Goal: Information Seeking & Learning: Understand process/instructions

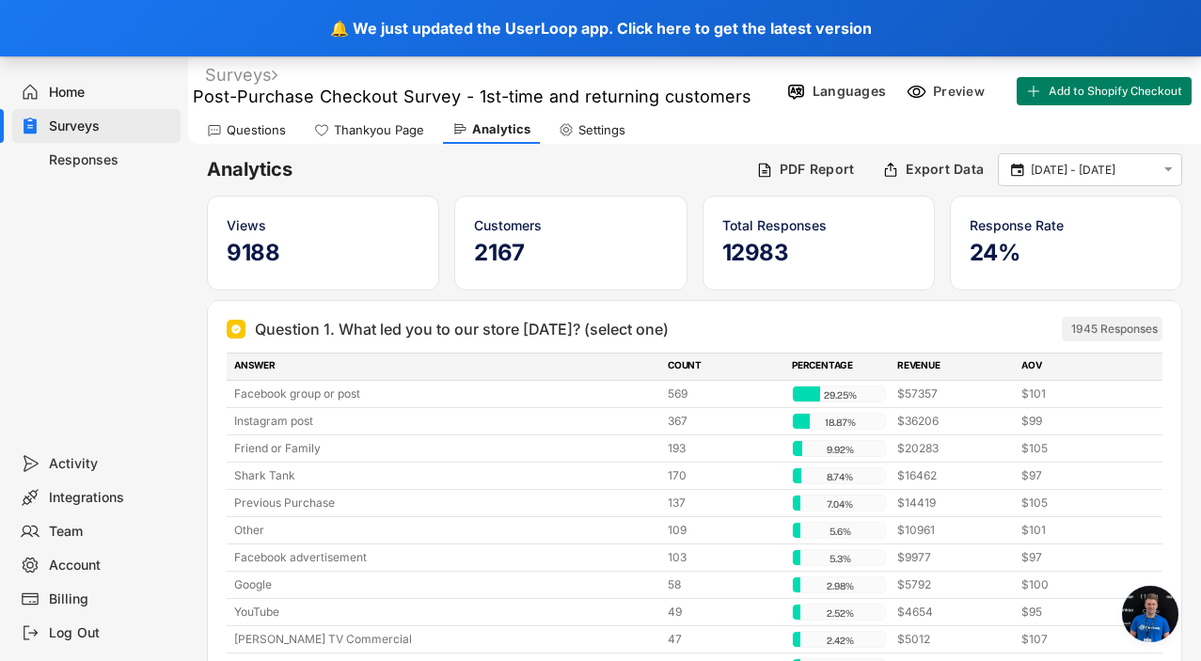
scroll to position [10459, 0]
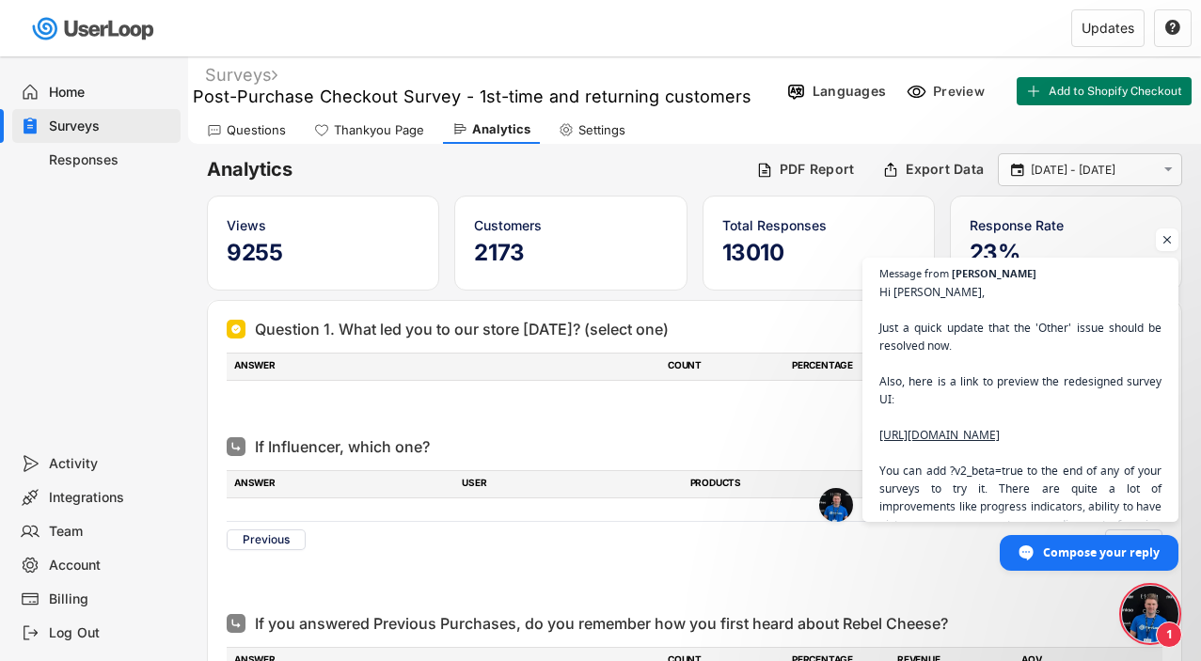
scroll to position [8966, 0]
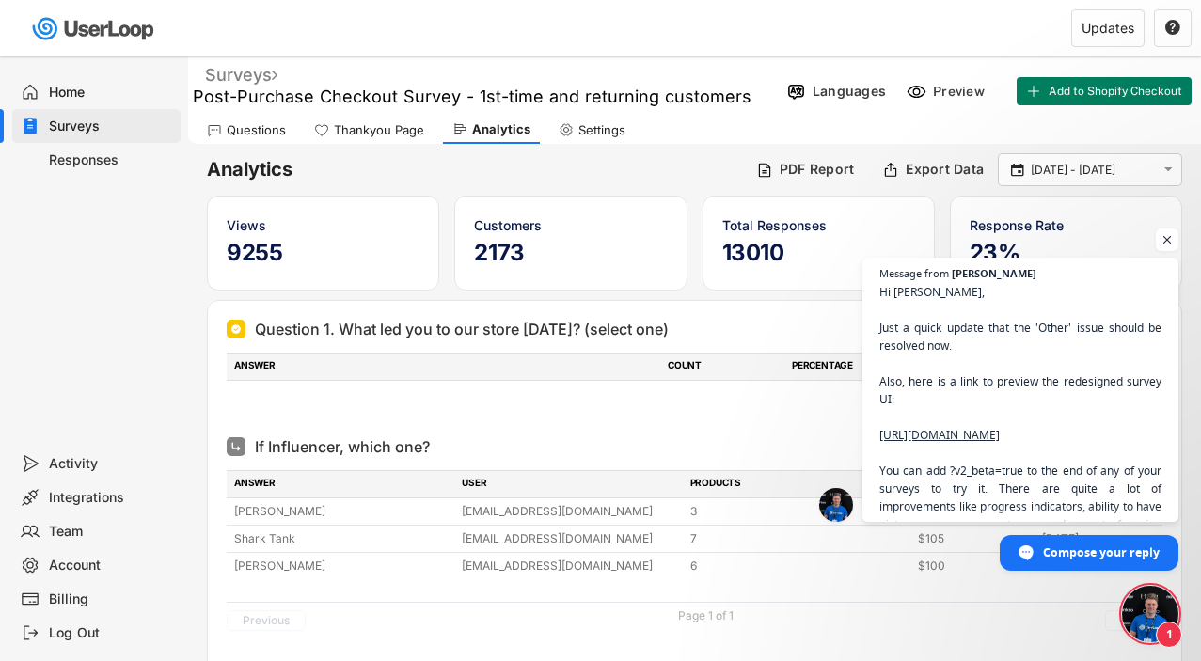
click at [249, 73] on div "Surveys" at bounding box center [241, 75] width 72 height 22
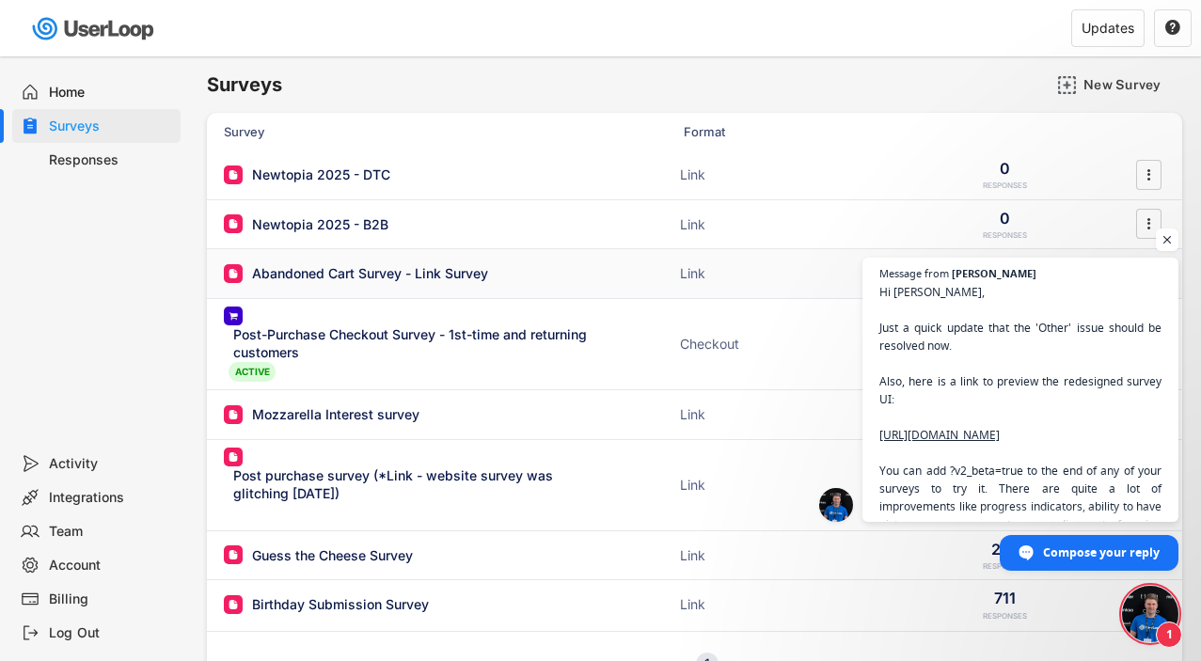
click at [330, 271] on div "Abandoned Cart Survey - Link Survey" at bounding box center [370, 273] width 236 height 19
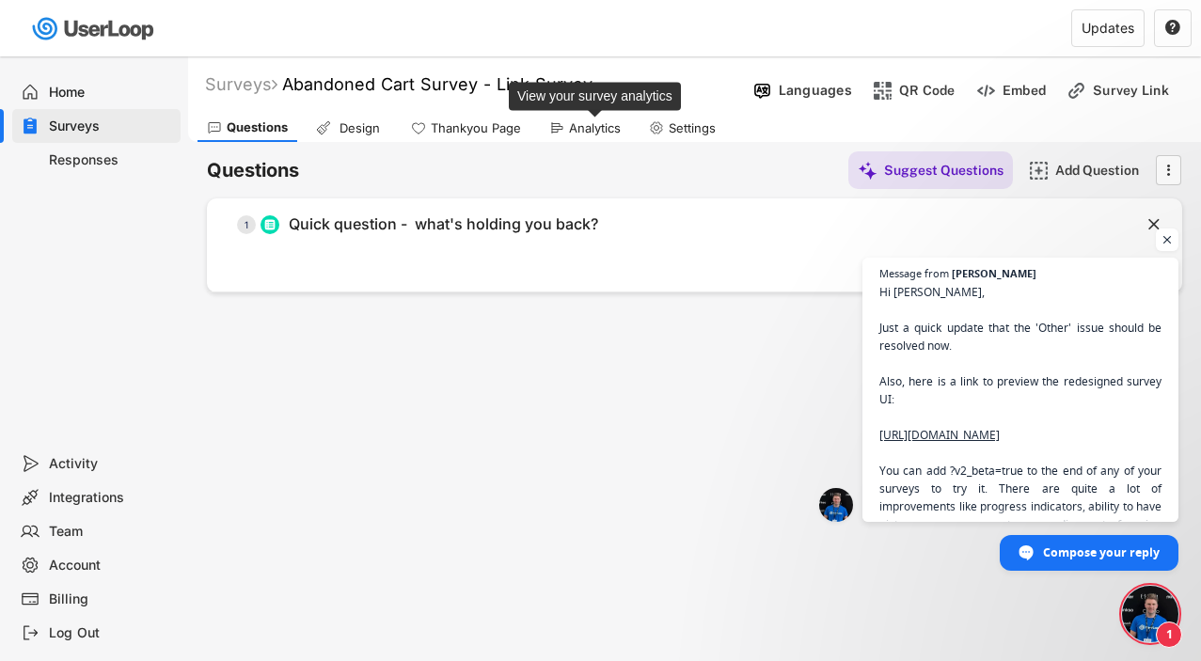
click at [576, 128] on div "Analytics" at bounding box center [595, 128] width 52 height 16
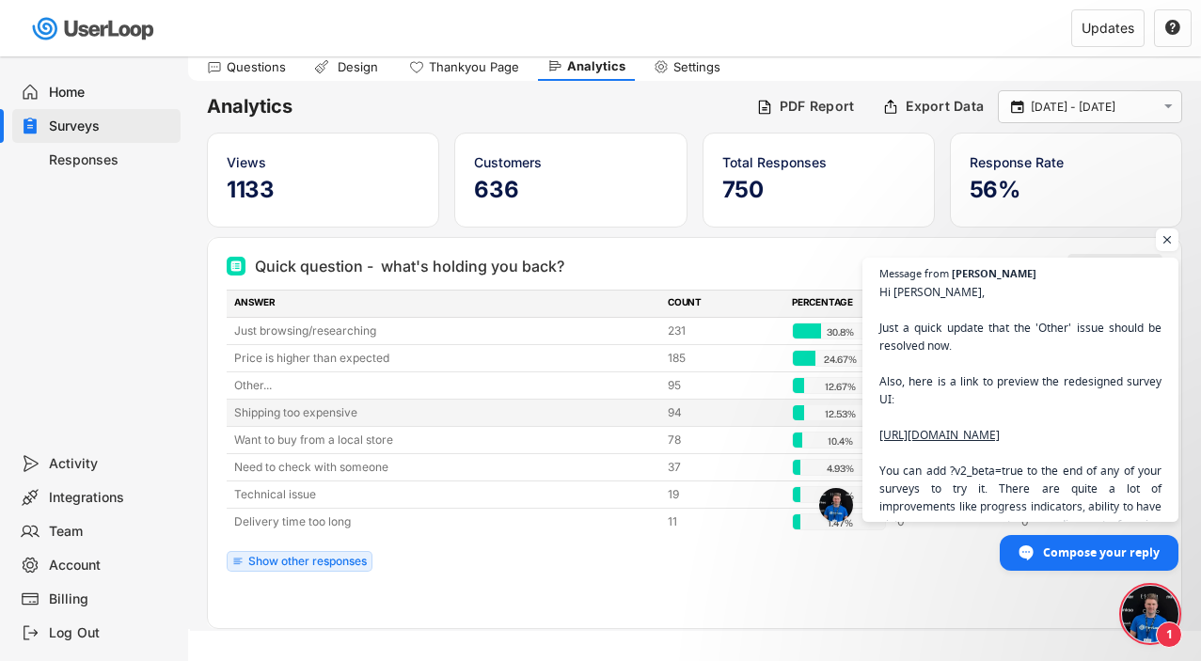
scroll to position [87, 0]
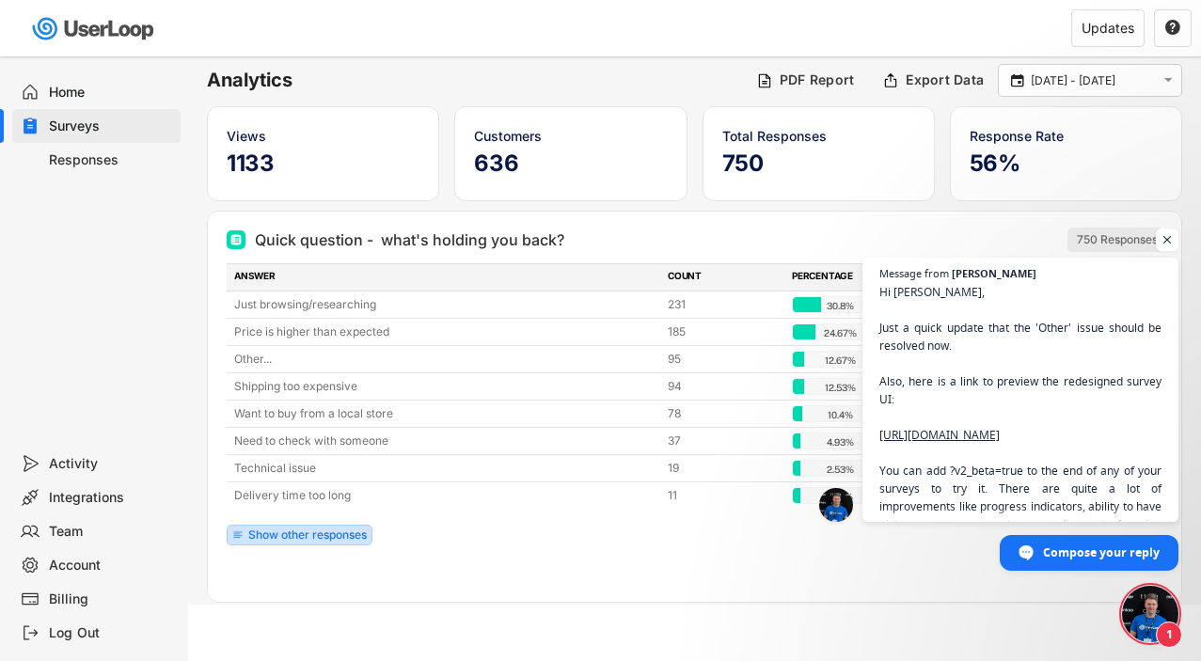
click at [310, 531] on div "Show other responses" at bounding box center [307, 534] width 118 height 11
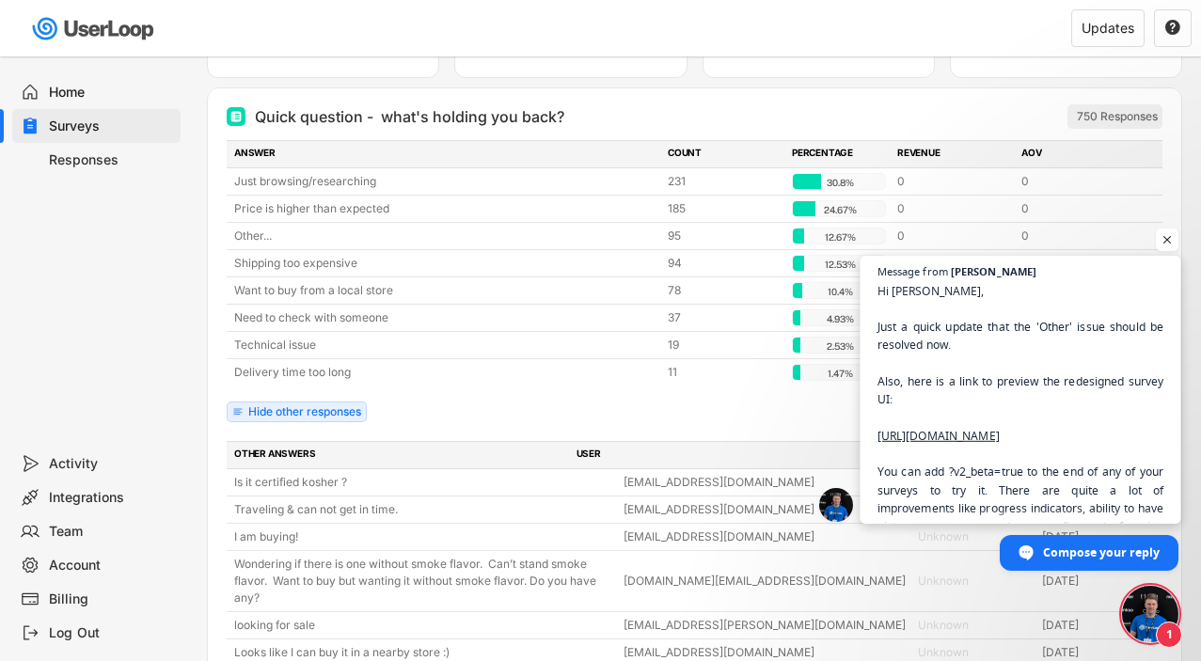
scroll to position [215, 0]
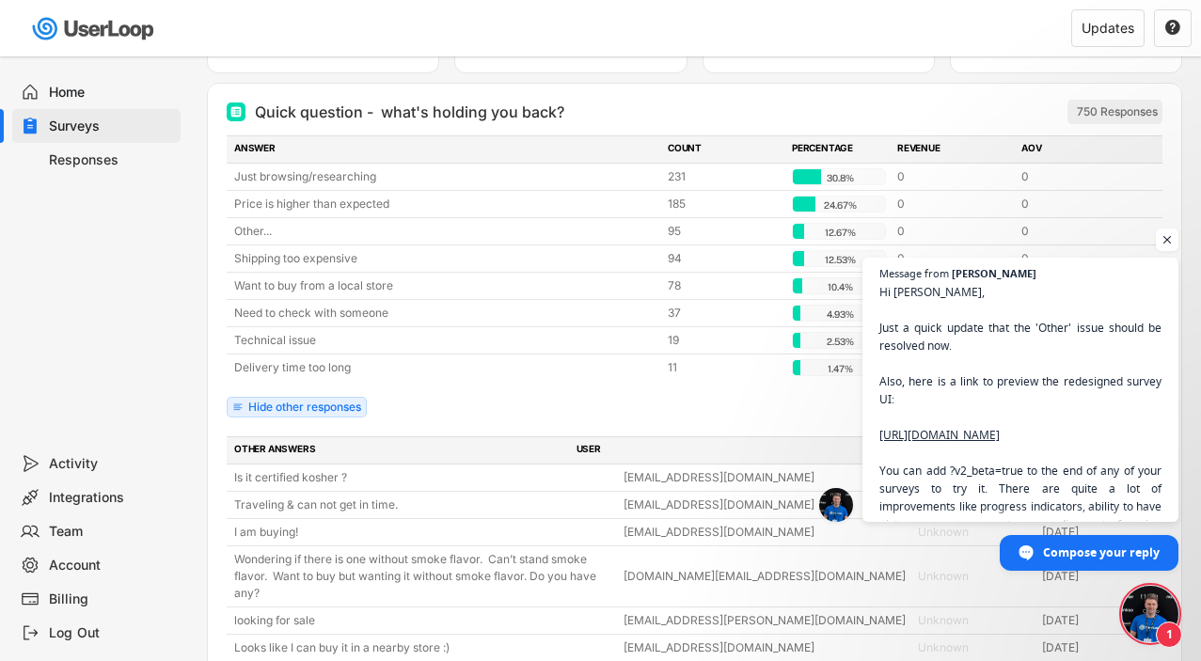
click at [1142, 612] on span "Open chat" at bounding box center [1150, 614] width 56 height 56
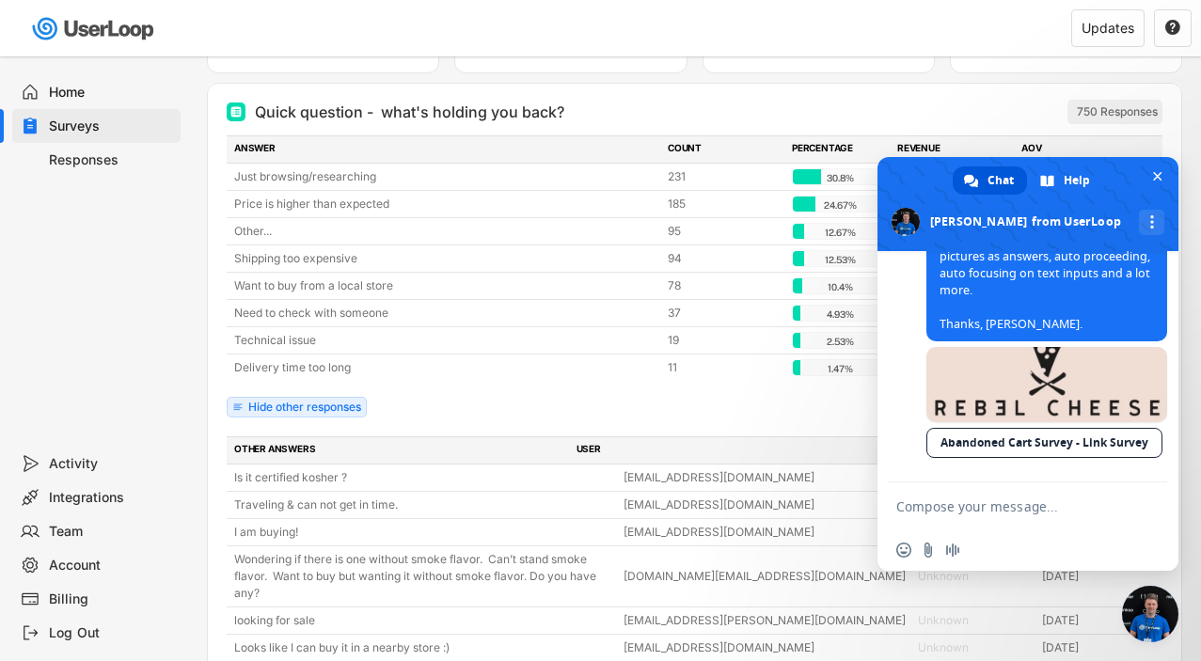
scroll to position [11483, 0]
click at [1025, 441] on link "Abandoned Cart Survey - Link Survey" at bounding box center [1044, 443] width 236 height 30
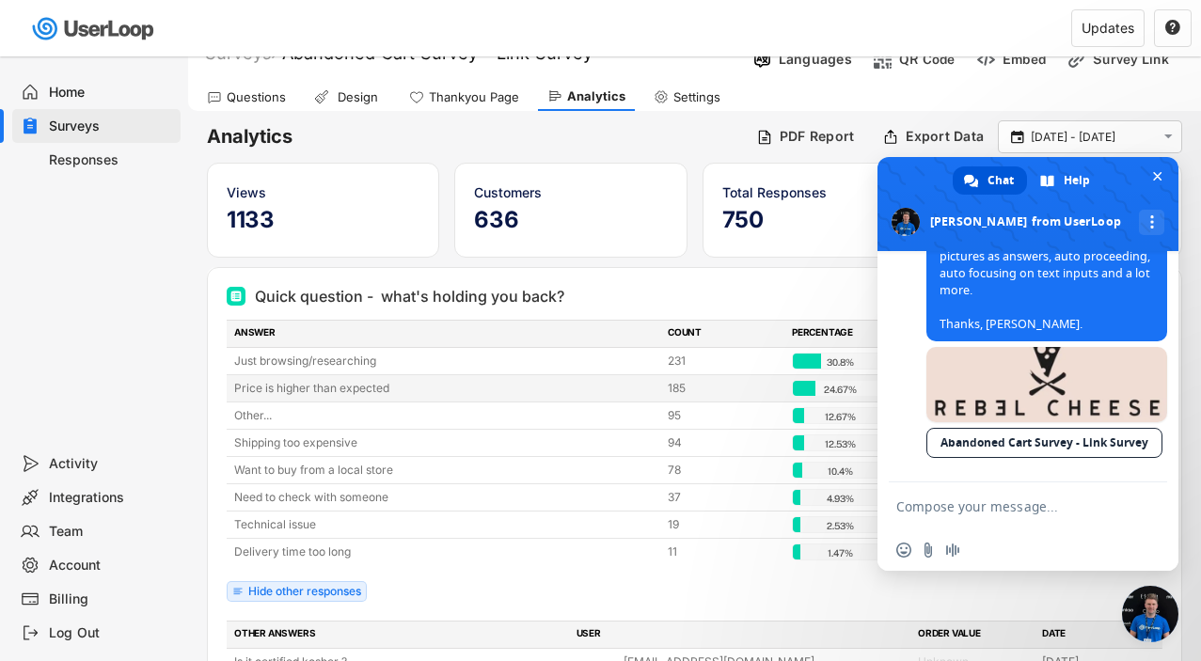
scroll to position [0, 0]
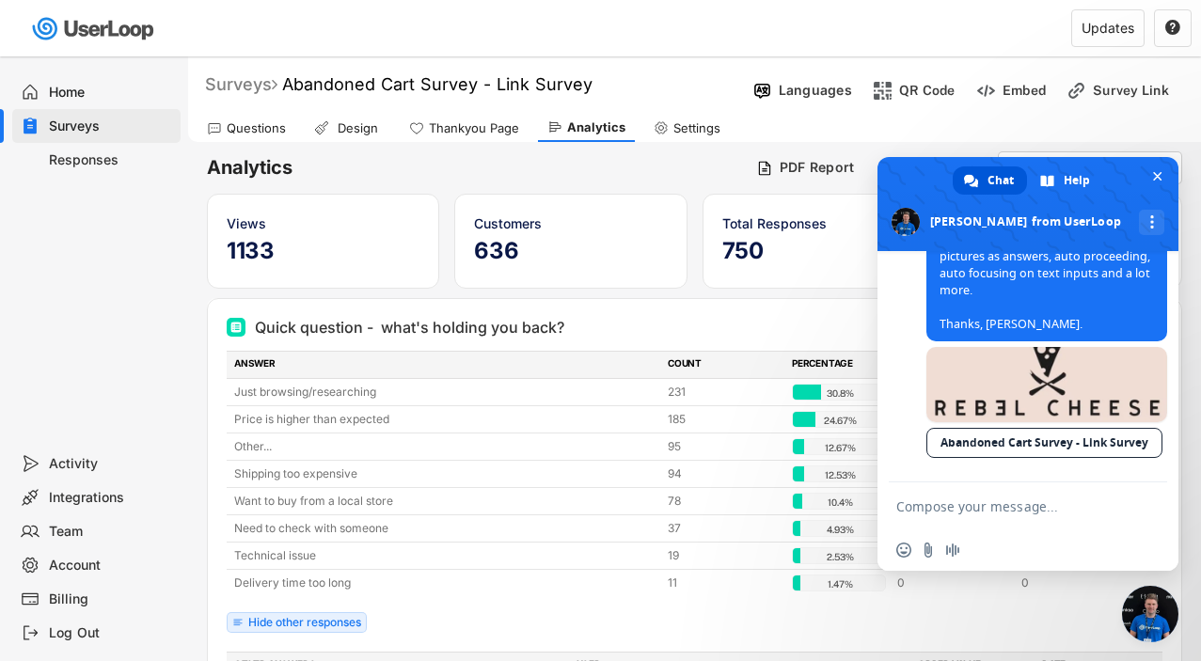
click at [256, 86] on div "Surveys" at bounding box center [241, 84] width 72 height 22
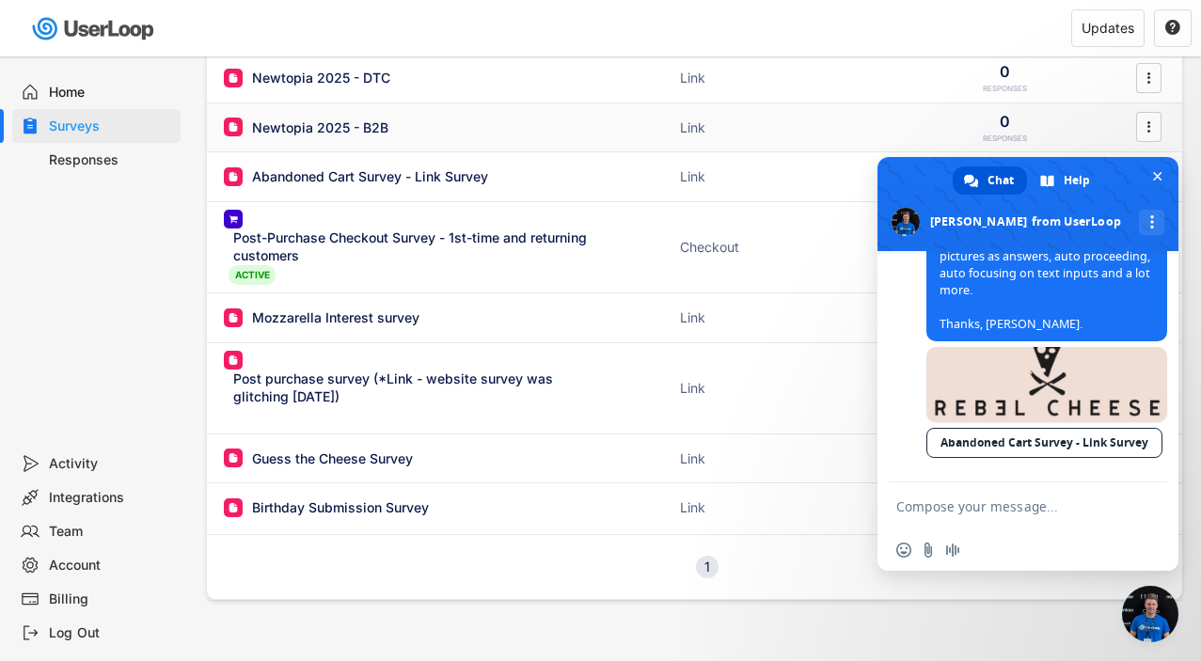
scroll to position [127, 0]
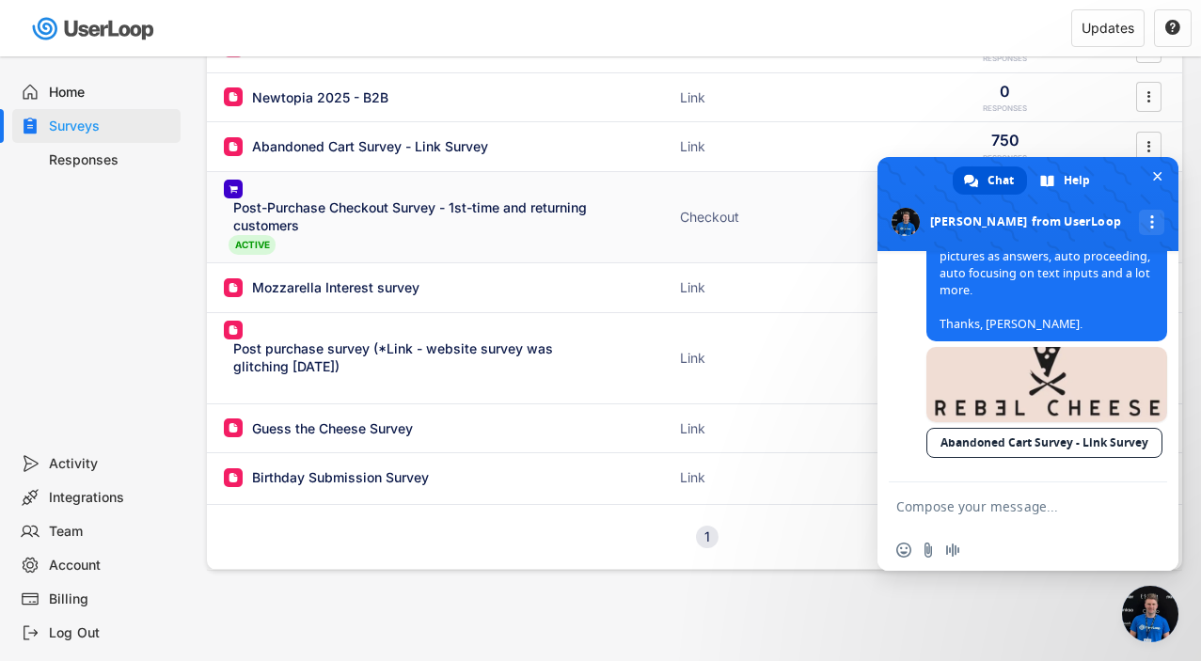
click at [457, 231] on div "Post-Purchase Checkout Survey - 1st-time and returning customers" at bounding box center [416, 216] width 367 height 37
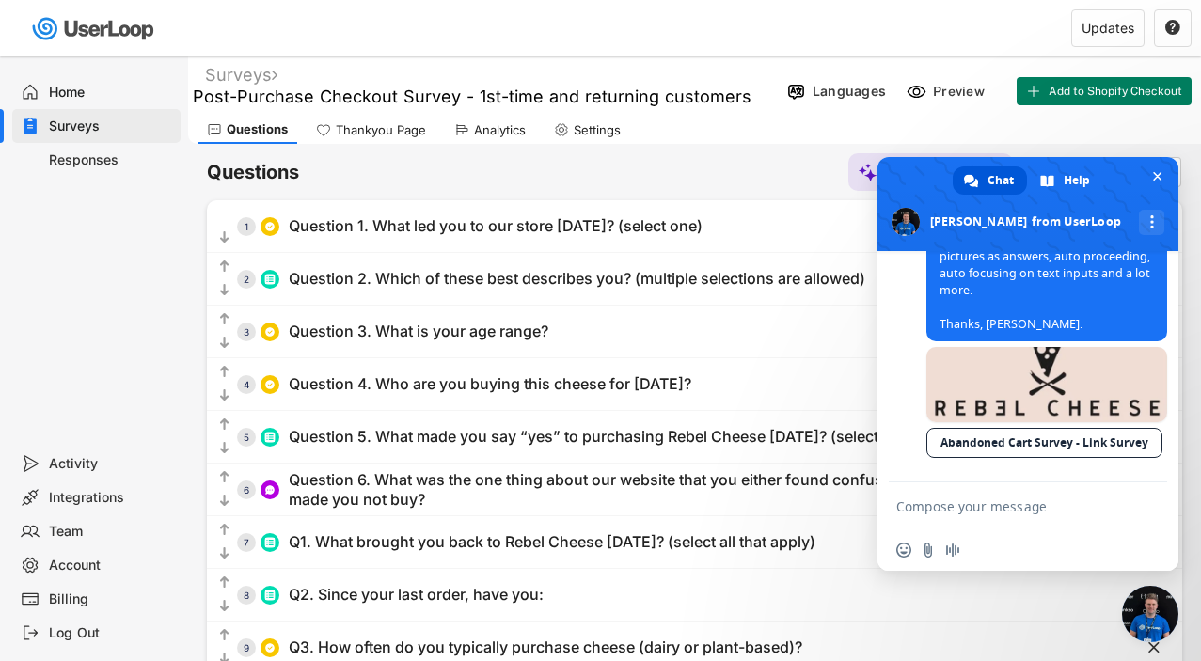
click at [499, 139] on div "Analytics" at bounding box center [490, 130] width 90 height 28
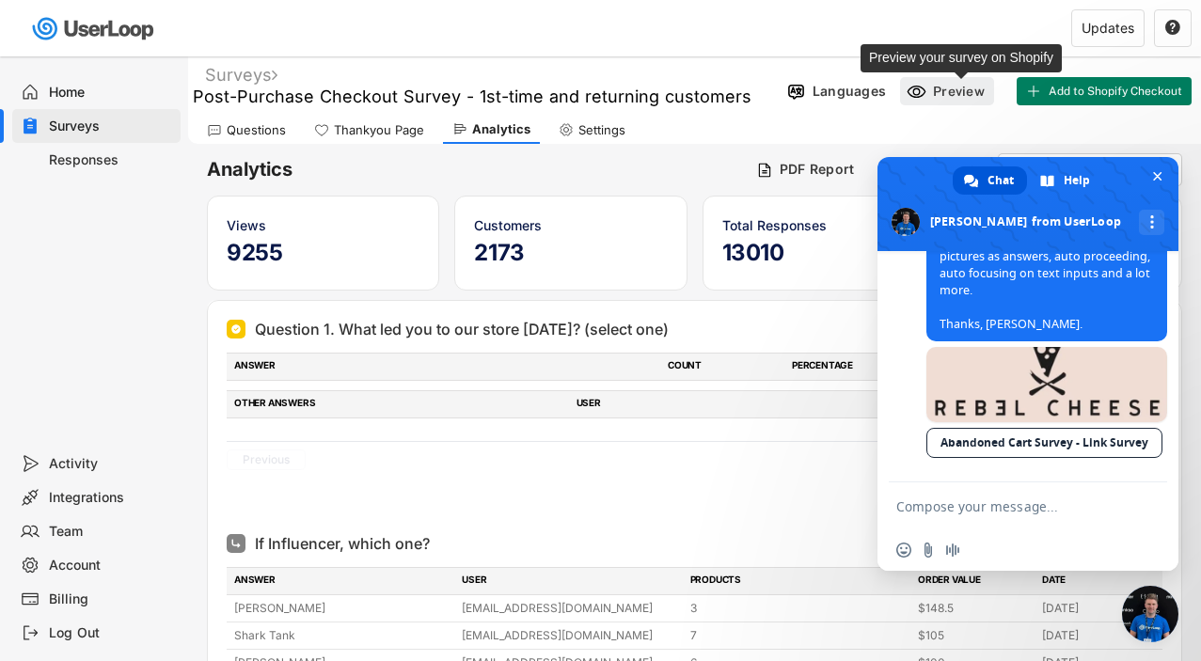
click at [940, 90] on div "Preview" at bounding box center [961, 91] width 56 height 17
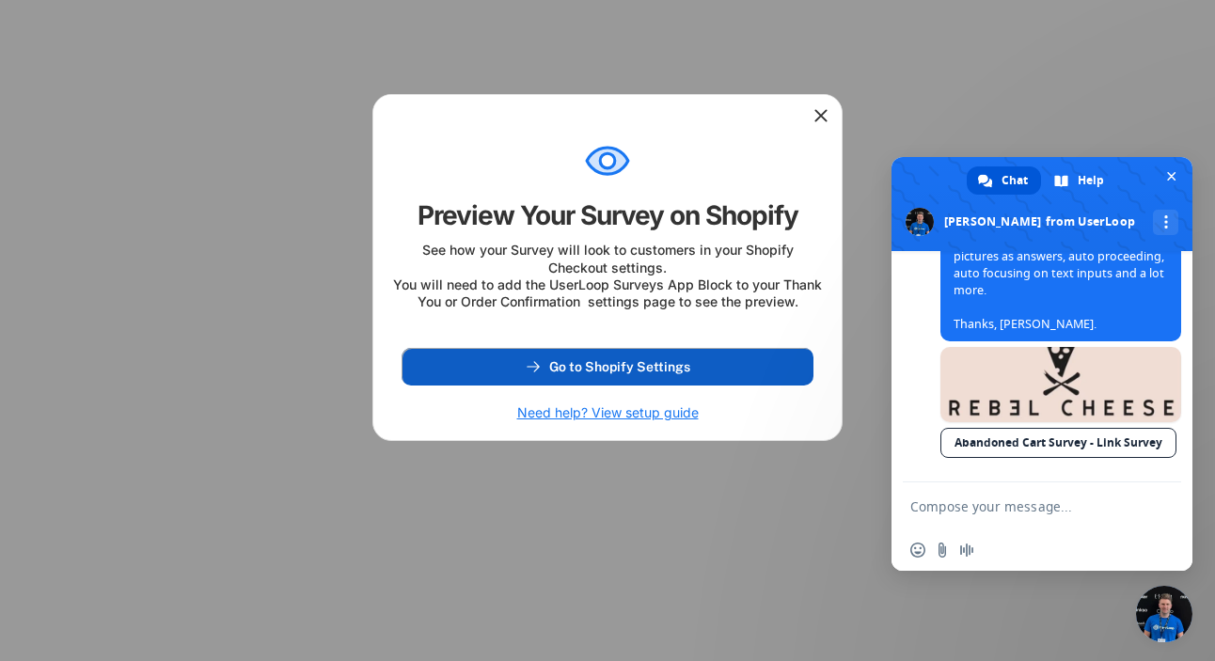
click at [712, 385] on button "Go to Shopify Settings" at bounding box center [607, 367] width 412 height 38
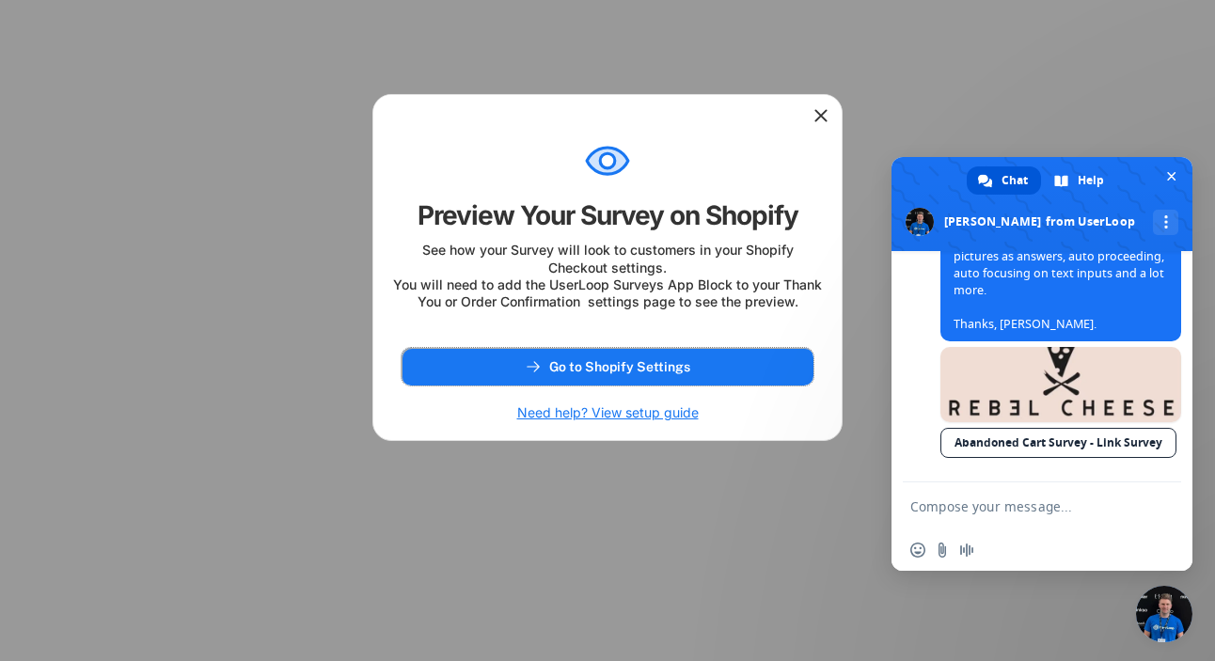
click at [820, 113] on icon at bounding box center [820, 115] width 19 height 19
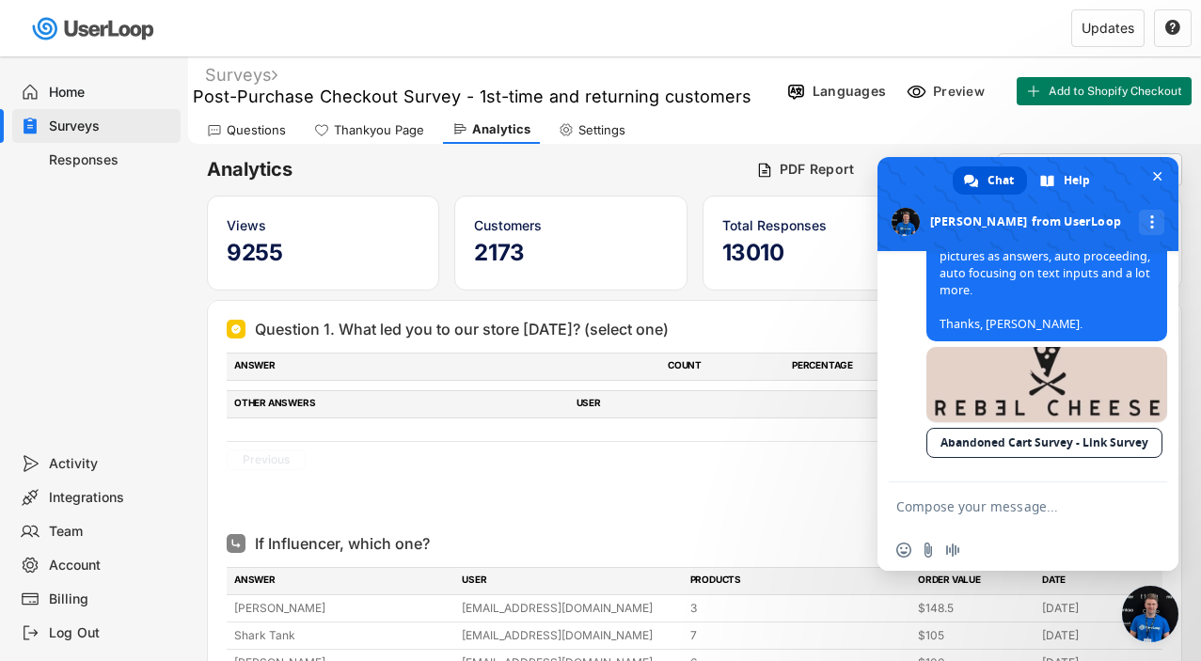
scroll to position [11249, 0]
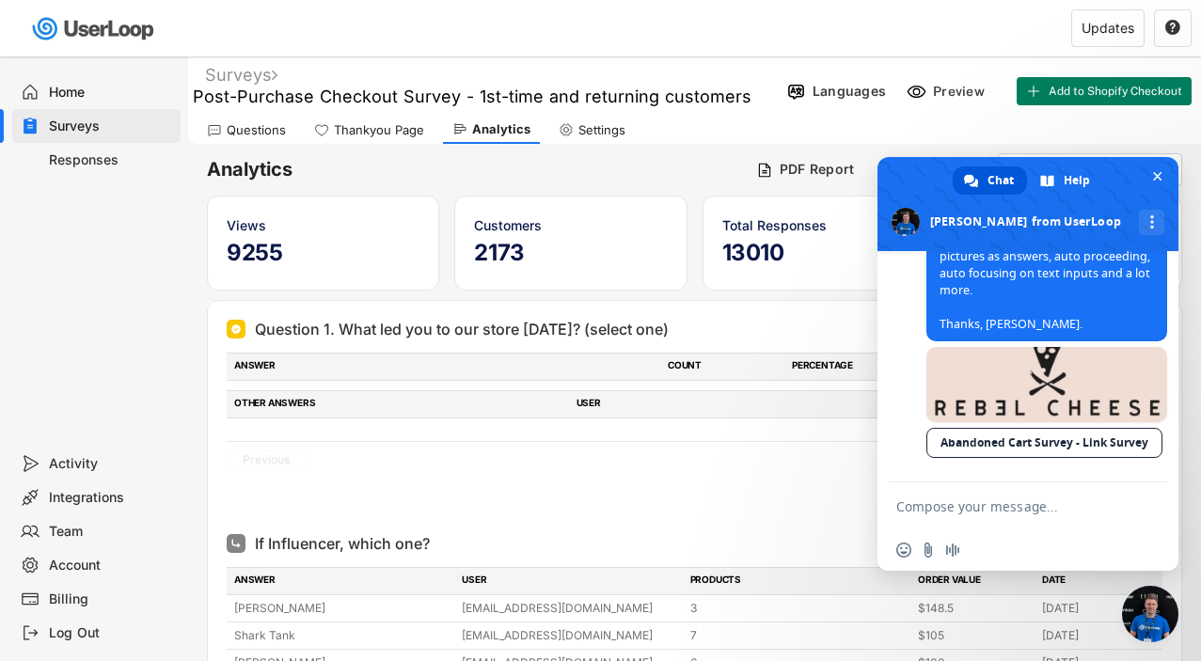
click at [1001, 163] on link "https://userloop.io/s/1753537463834x794776745951100900?v2_beta=true" at bounding box center [1002, 155] width 126 height 16
click at [972, 518] on textarea "Compose your message..." at bounding box center [1009, 505] width 226 height 47
type textarea "this looks really nice!"
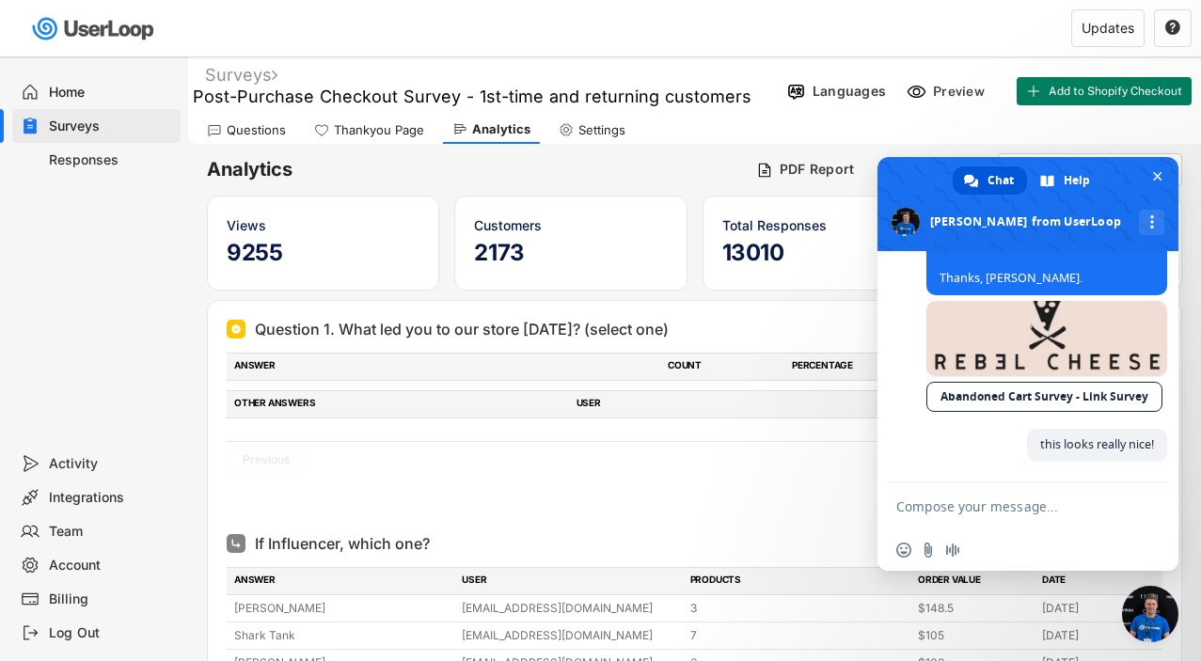
scroll to position [11464, 0]
click at [988, 507] on textarea "Compose your message..." at bounding box center [1009, 505] width 226 height 47
click at [513, 55] on div at bounding box center [310, 28] width 621 height 56
click at [71, 94] on div "Home" at bounding box center [111, 93] width 124 height 18
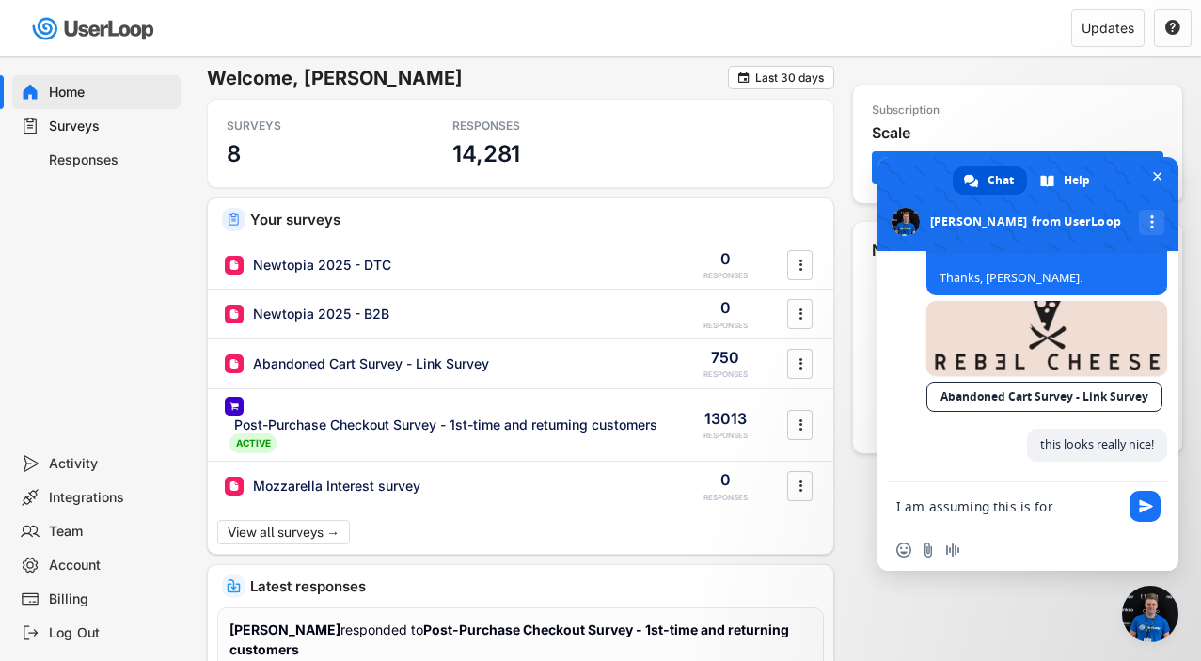
click at [83, 125] on div "Surveys" at bounding box center [111, 127] width 124 height 18
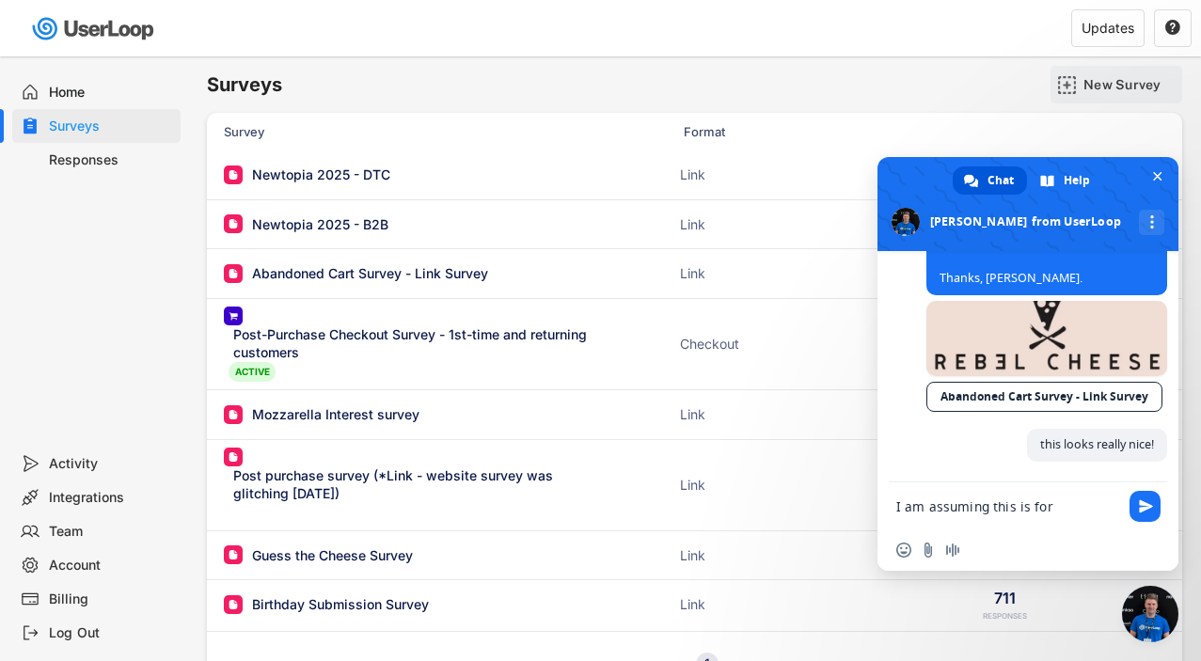
click at [1106, 80] on div "New Survey" at bounding box center [1130, 84] width 94 height 17
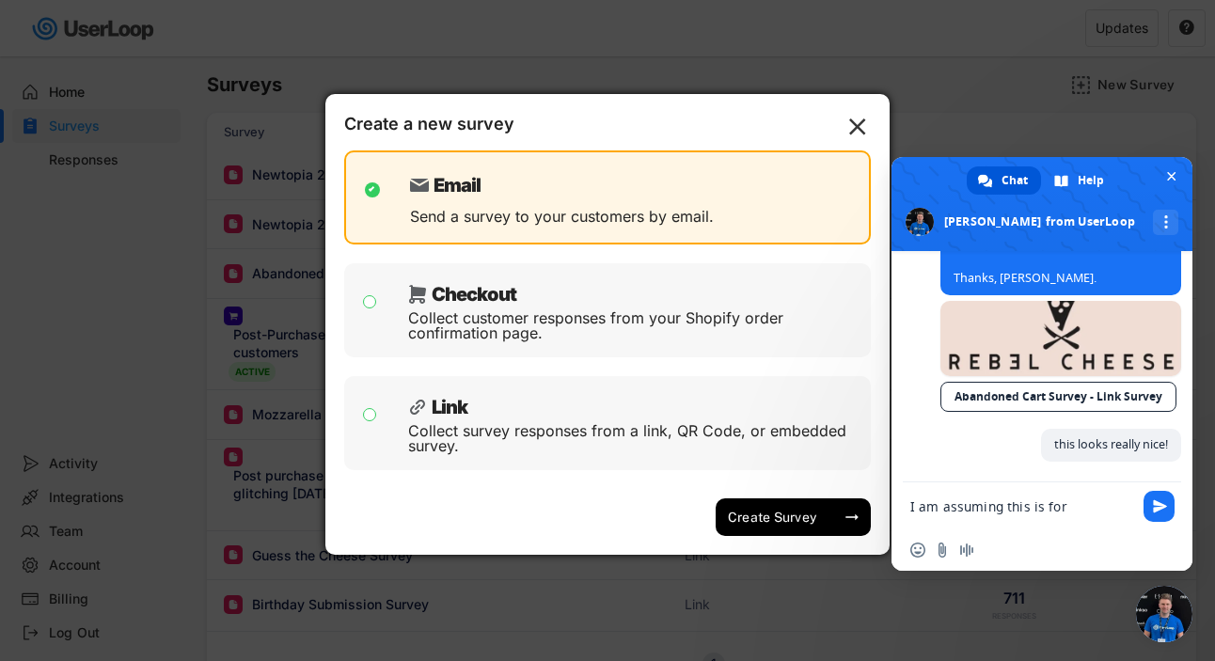
click at [1077, 508] on textarea "I am assuming this is for" at bounding box center [1023, 505] width 226 height 47
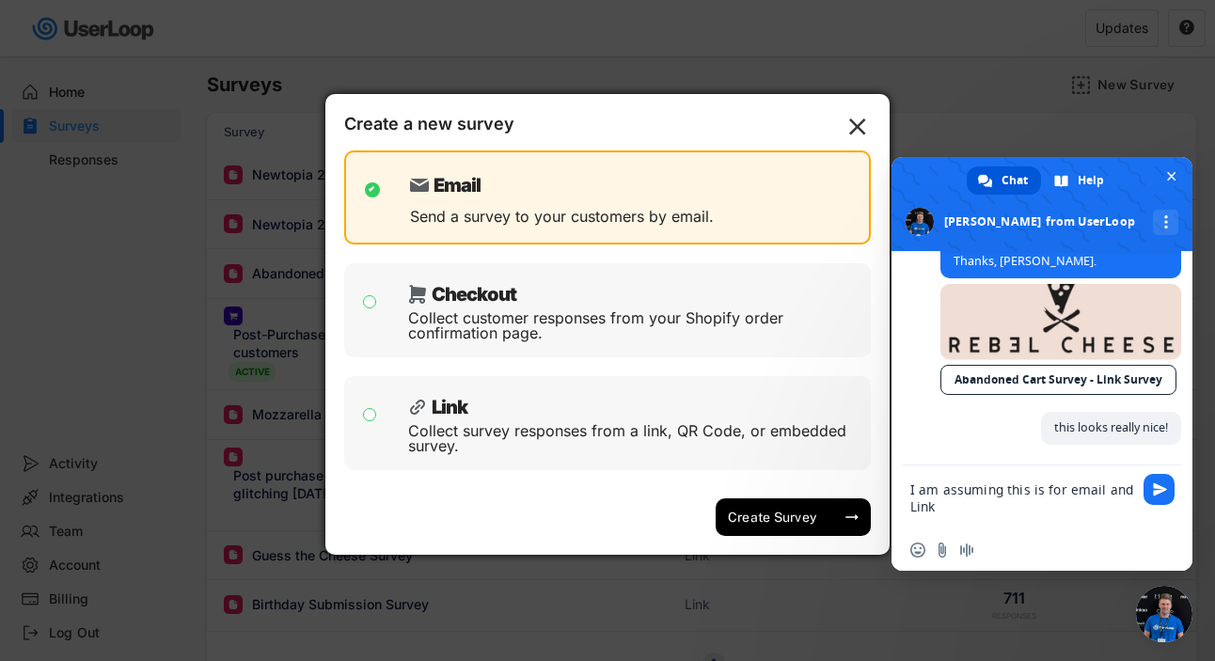
click at [1074, 492] on textarea "I am assuming this is for email and Link" at bounding box center [1023, 497] width 226 height 64
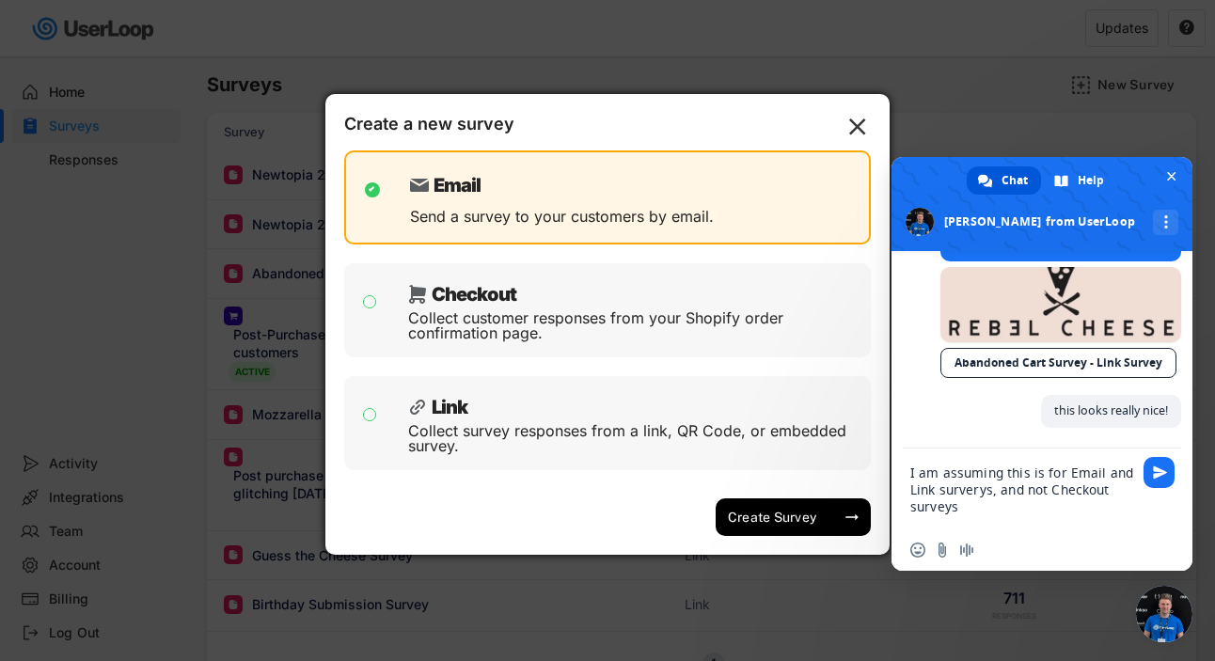
type textarea "I am assuming this is for Email and Link surverys, and not Checkout surveys."
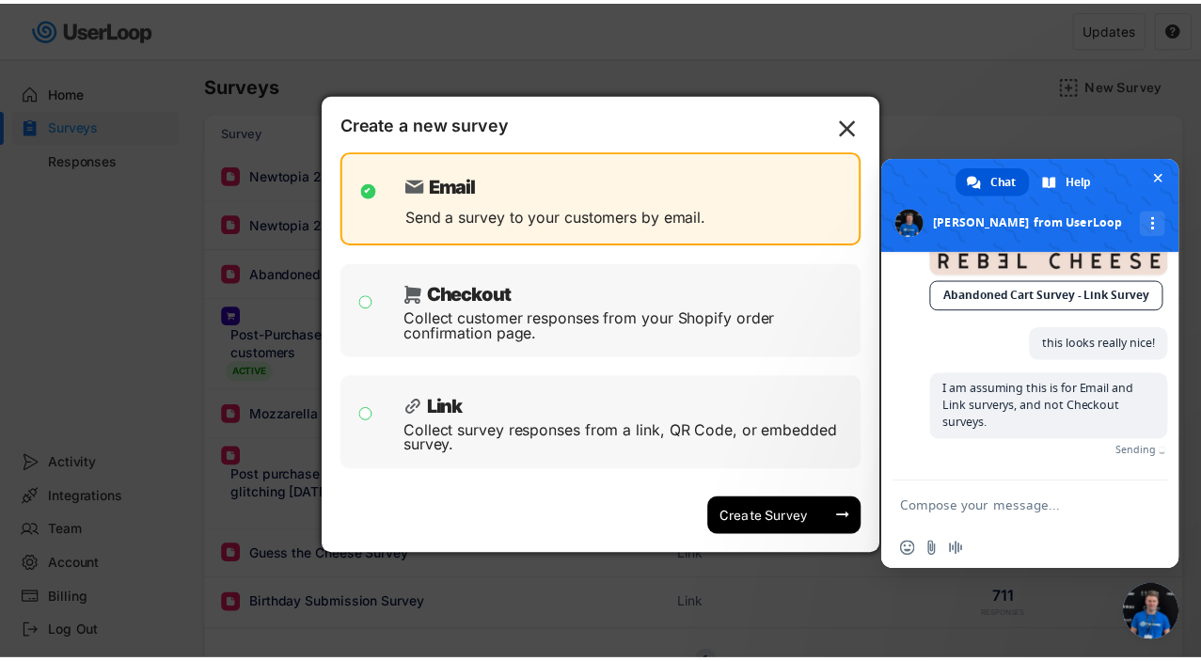
scroll to position [11604, 0]
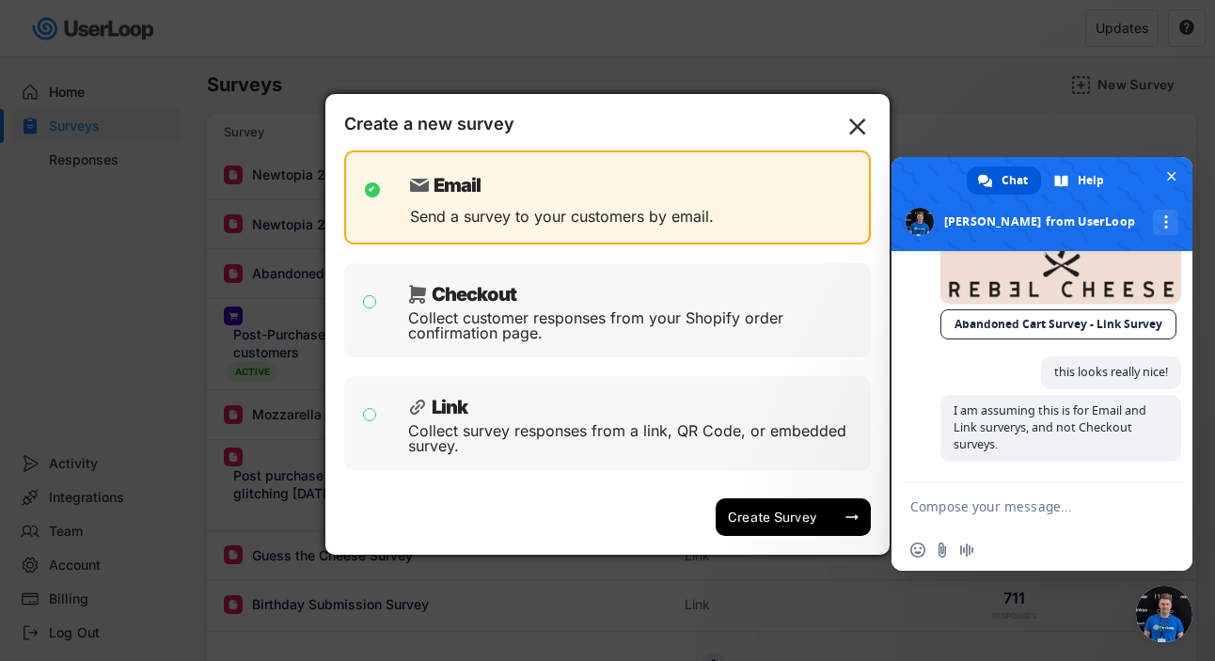
click at [860, 119] on text "" at bounding box center [857, 127] width 17 height 28
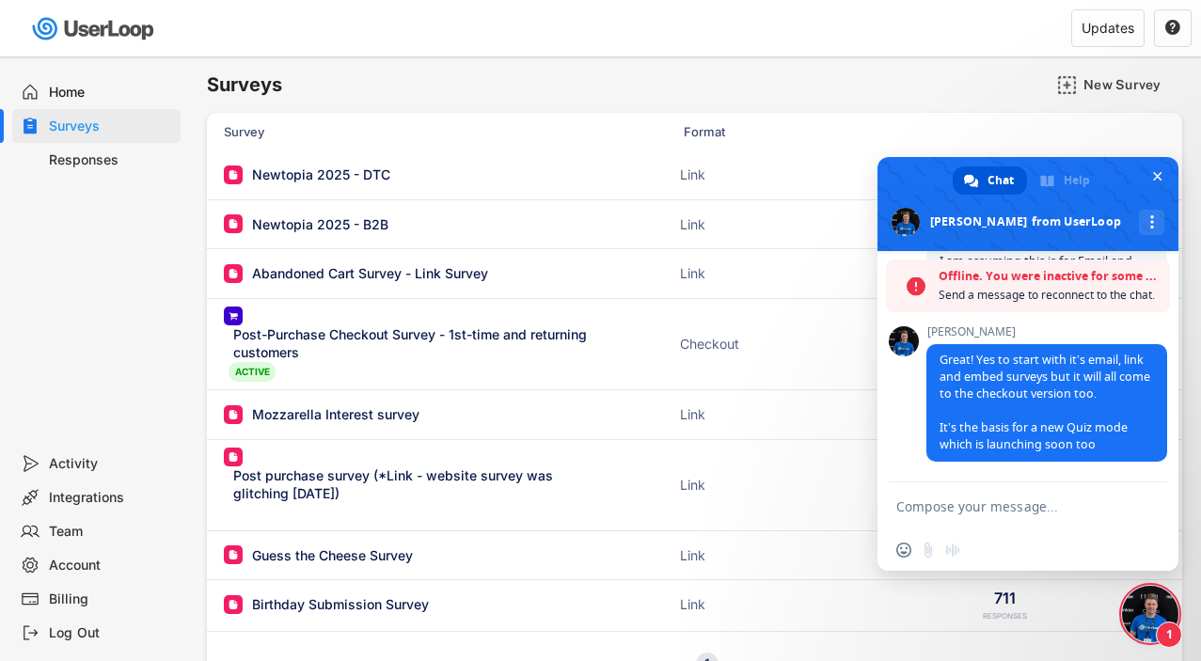
scroll to position [11774, 0]
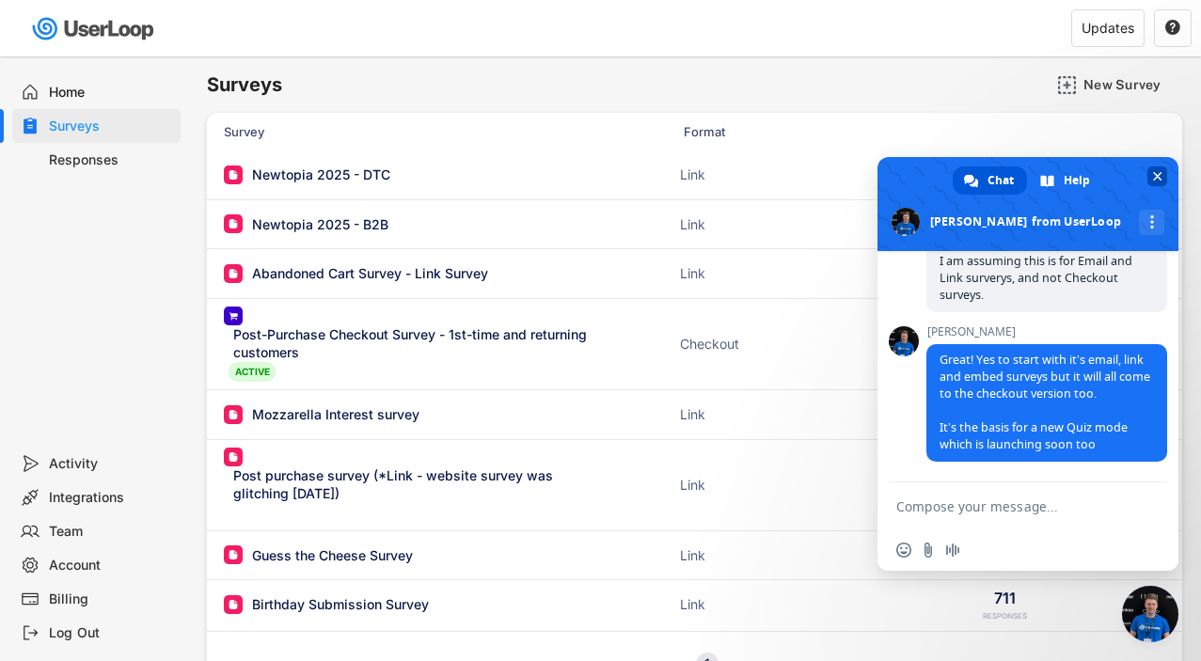
click at [1157, 178] on span "Close chat" at bounding box center [1157, 176] width 9 height 12
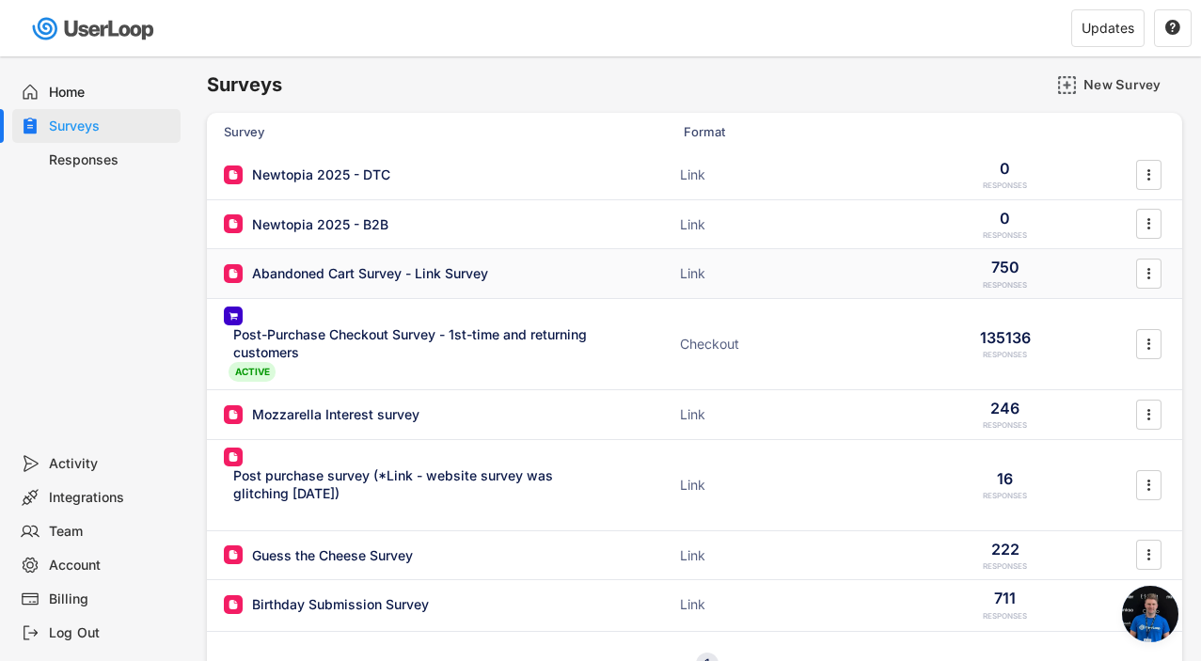
click at [306, 276] on div "Abandoned Cart Survey - Link Survey" at bounding box center [370, 273] width 236 height 19
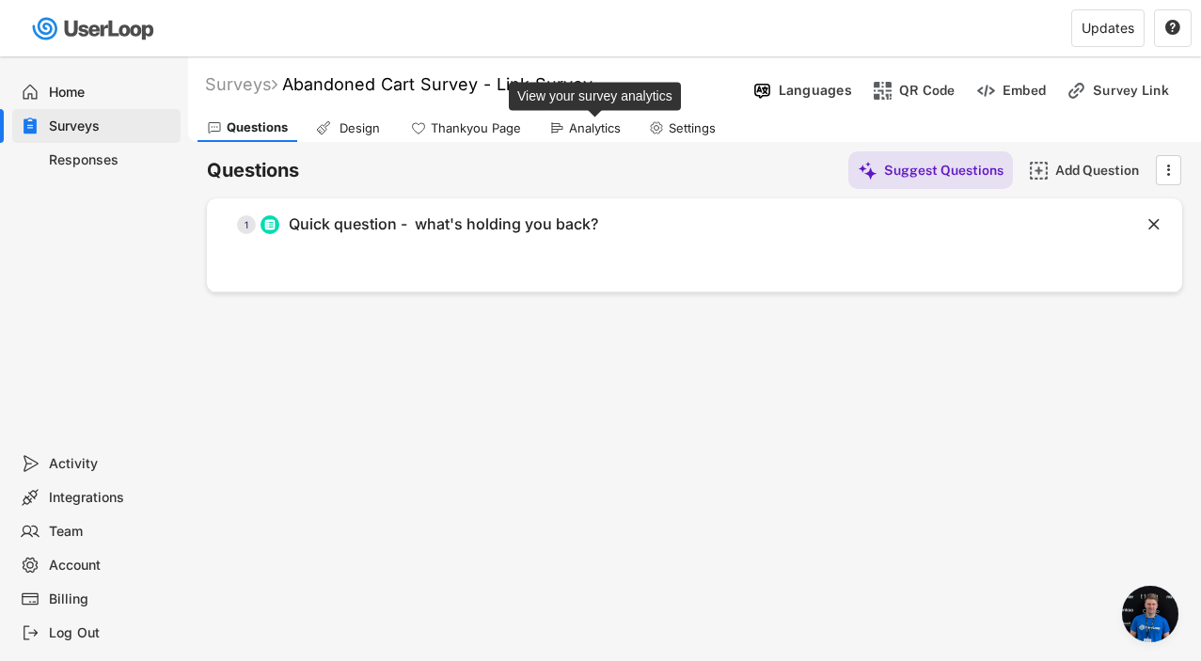
click at [587, 129] on div "Analytics" at bounding box center [595, 128] width 52 height 16
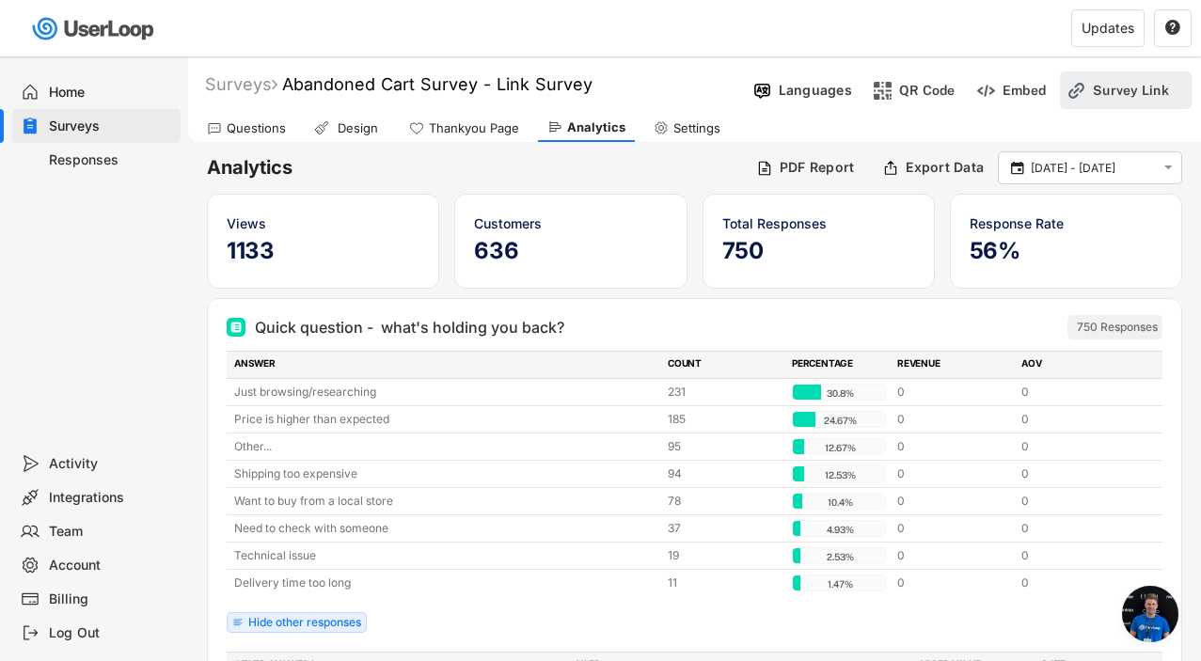
click at [1164, 91] on div "Survey Link" at bounding box center [1139, 90] width 94 height 17
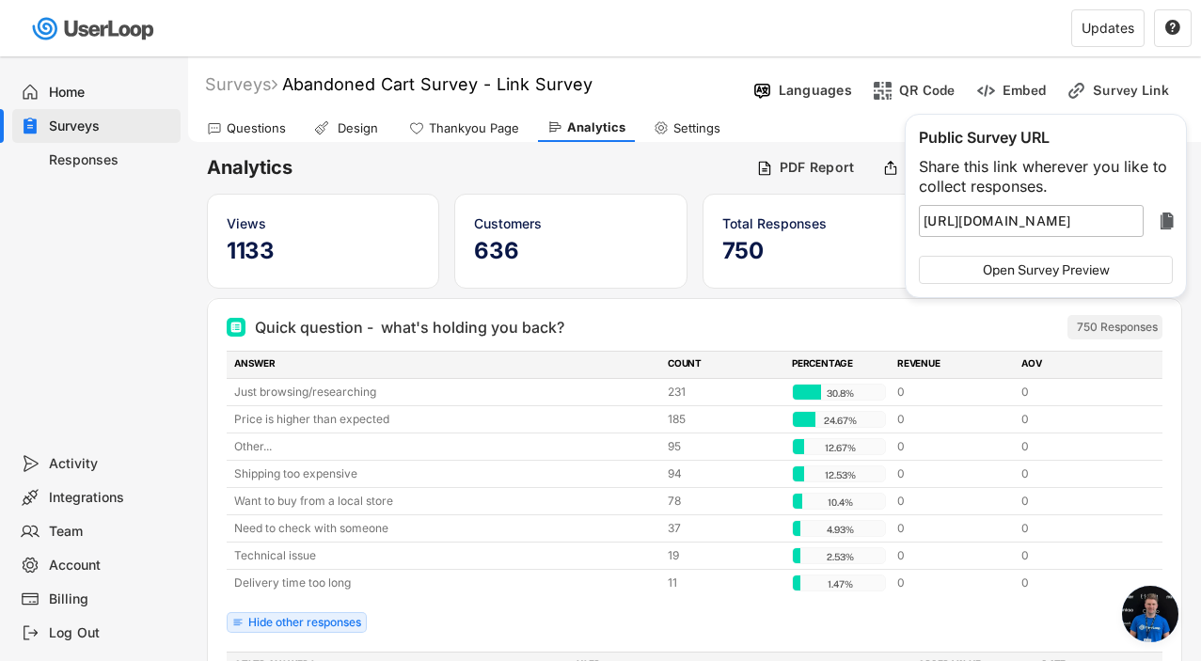
click at [1107, 213] on input "input" at bounding box center [1031, 221] width 225 height 32
click at [1172, 223] on text "" at bounding box center [1166, 221] width 13 height 23
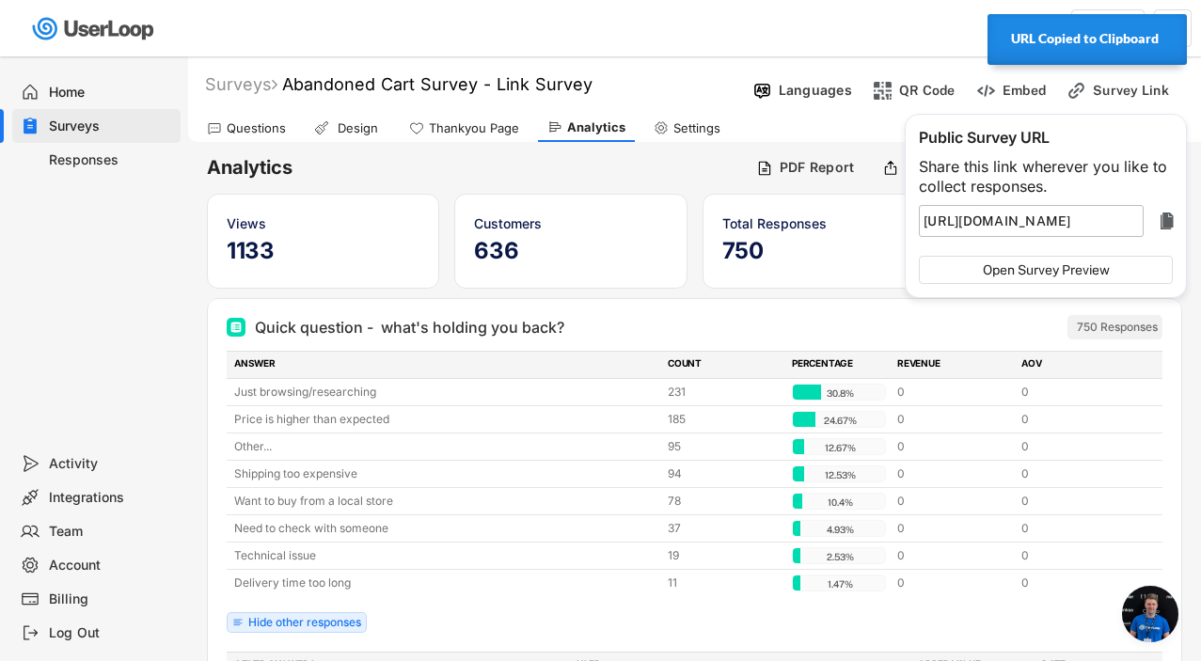
click at [1155, 618] on span "Open chat" at bounding box center [1150, 614] width 56 height 56
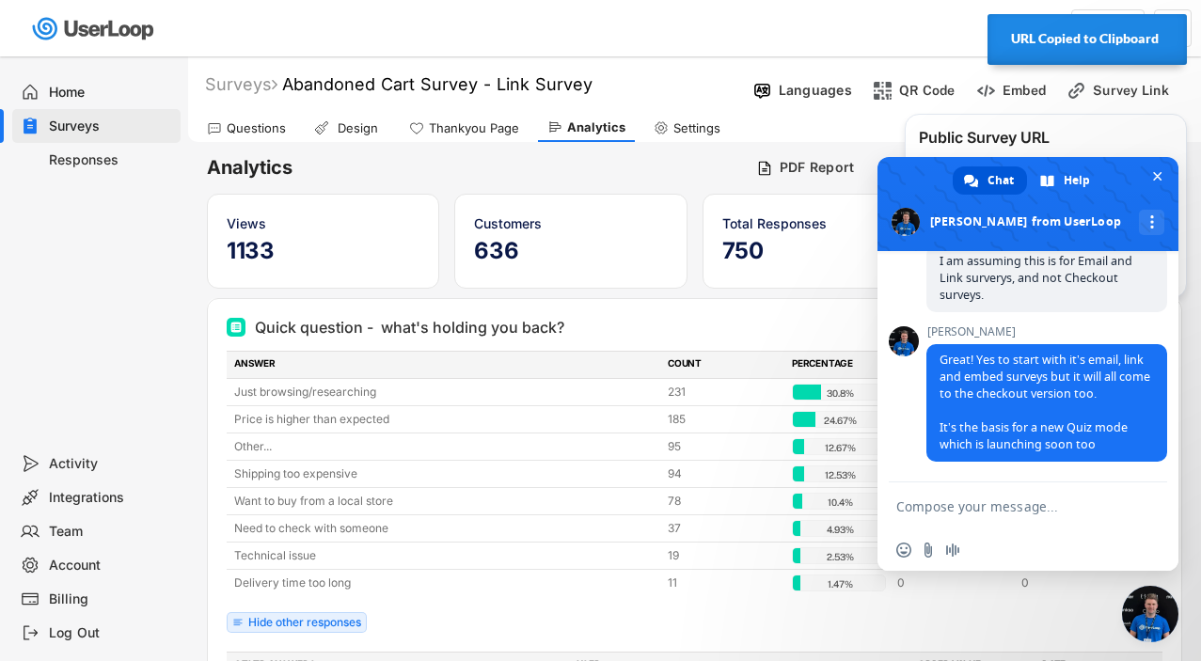
click at [1029, 511] on textarea "Compose your message..." at bounding box center [1009, 505] width 226 height 47
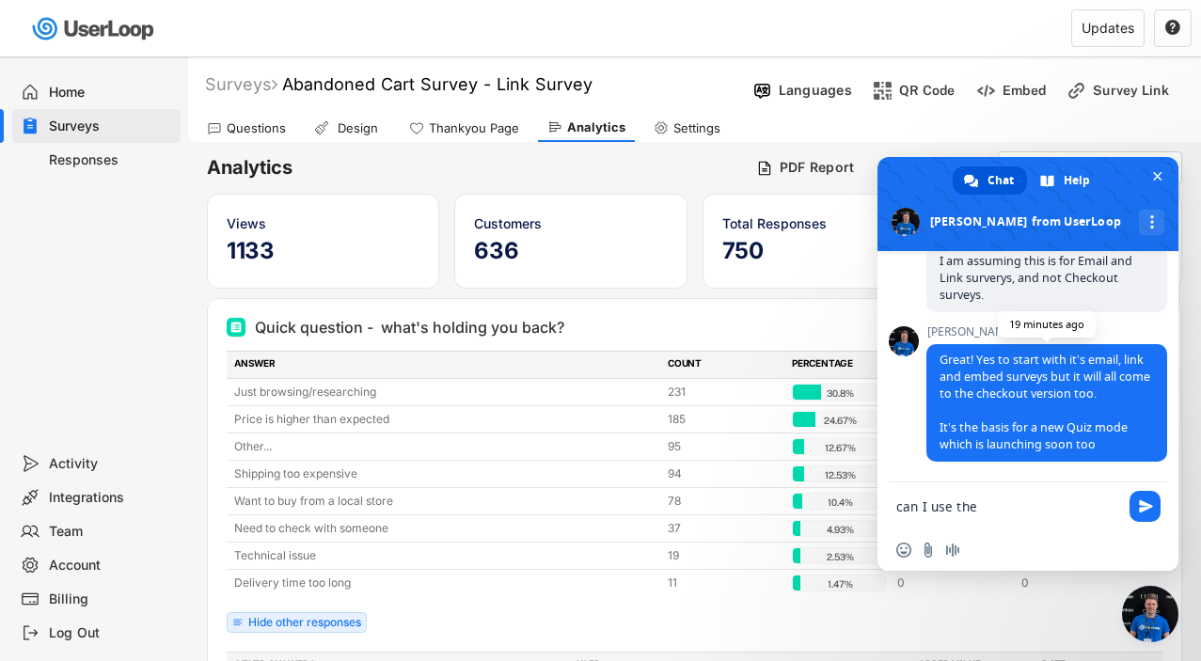
scroll to position [11774, 0]
click at [996, 511] on textarea "can I use the" at bounding box center [1009, 505] width 226 height 47
type textarea "can I use the"
click at [690, 168] on h6 "Analytics" at bounding box center [474, 167] width 535 height 25
click at [1138, 85] on div "Survey Link" at bounding box center [1139, 90] width 94 height 17
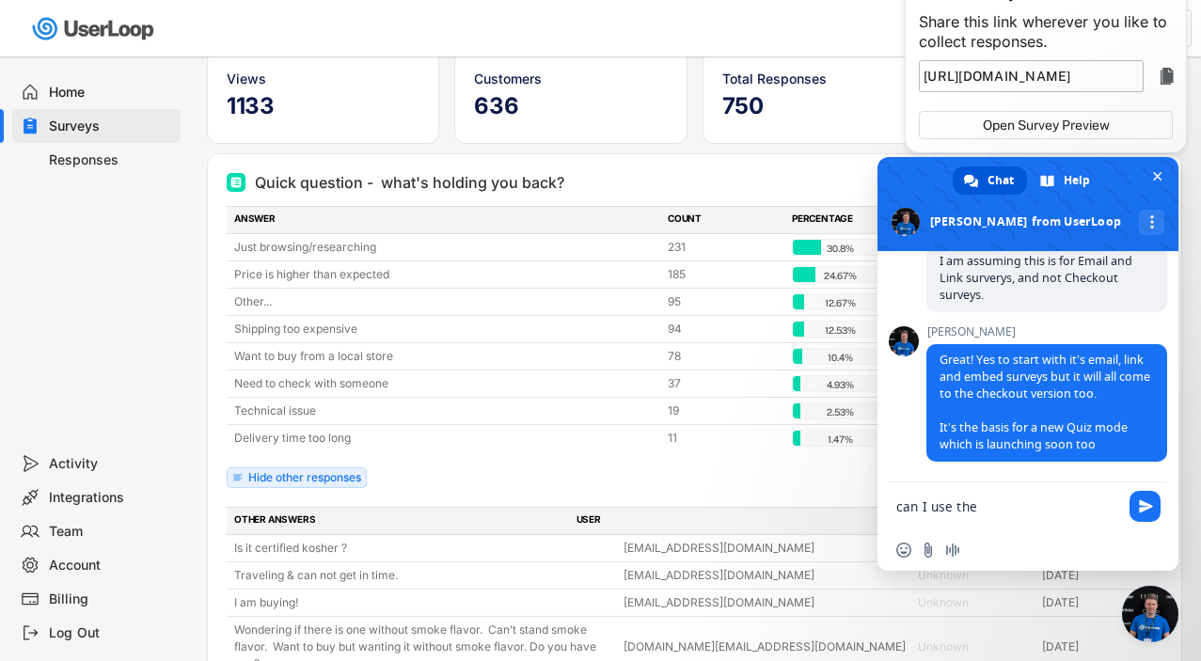
scroll to position [165, 0]
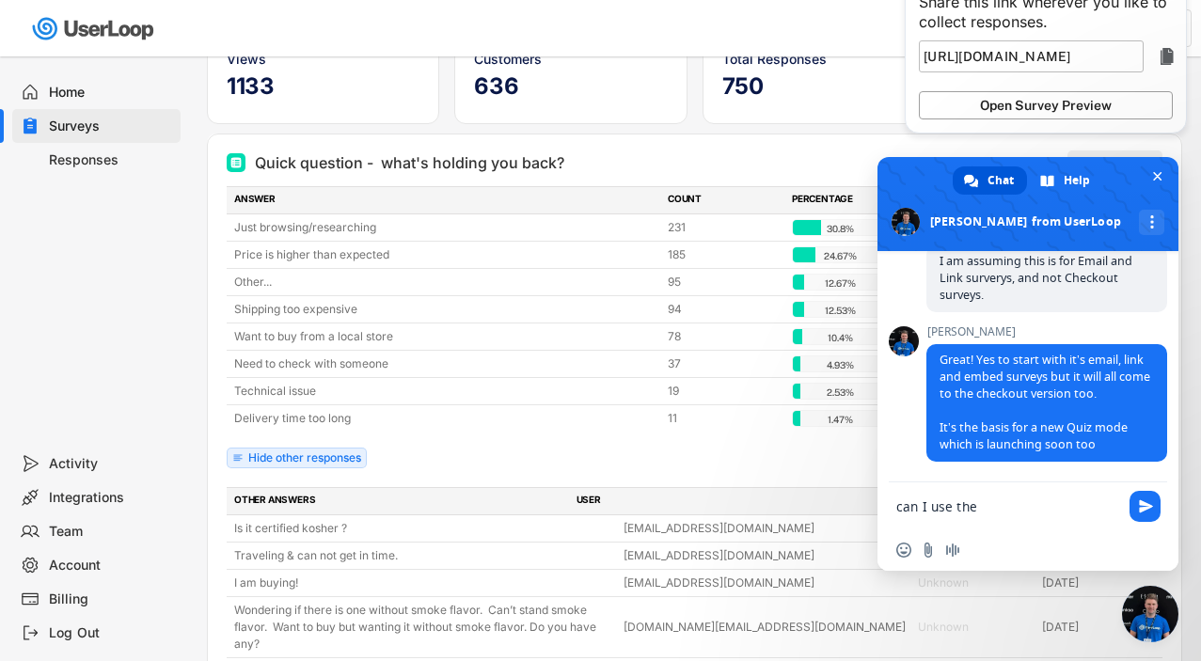
click at [1052, 110] on button "Open Survey Preview" at bounding box center [1046, 105] width 254 height 28
